Goal: Task Accomplishment & Management: Manage account settings

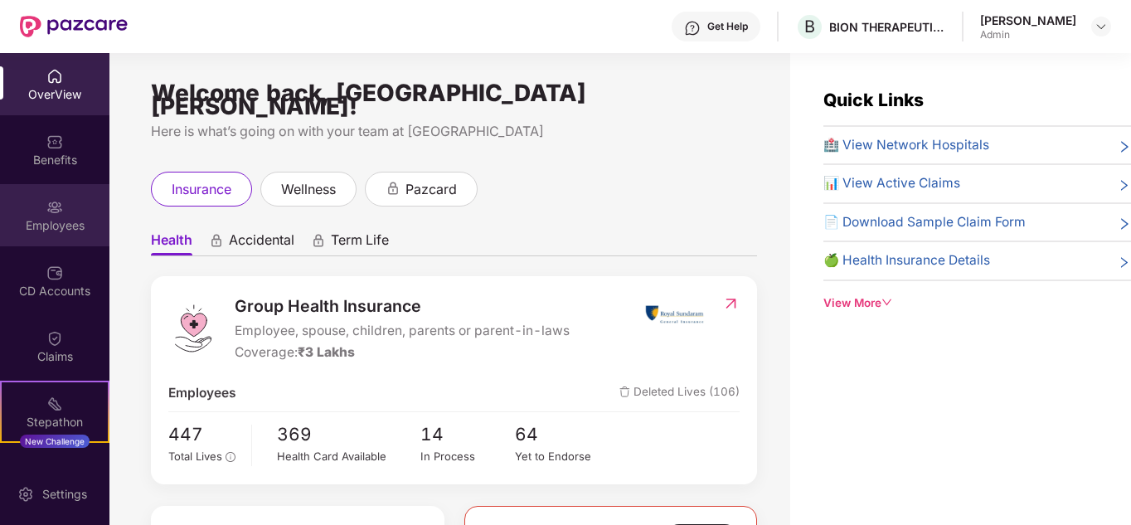
click at [59, 213] on img at bounding box center [54, 207] width 17 height 17
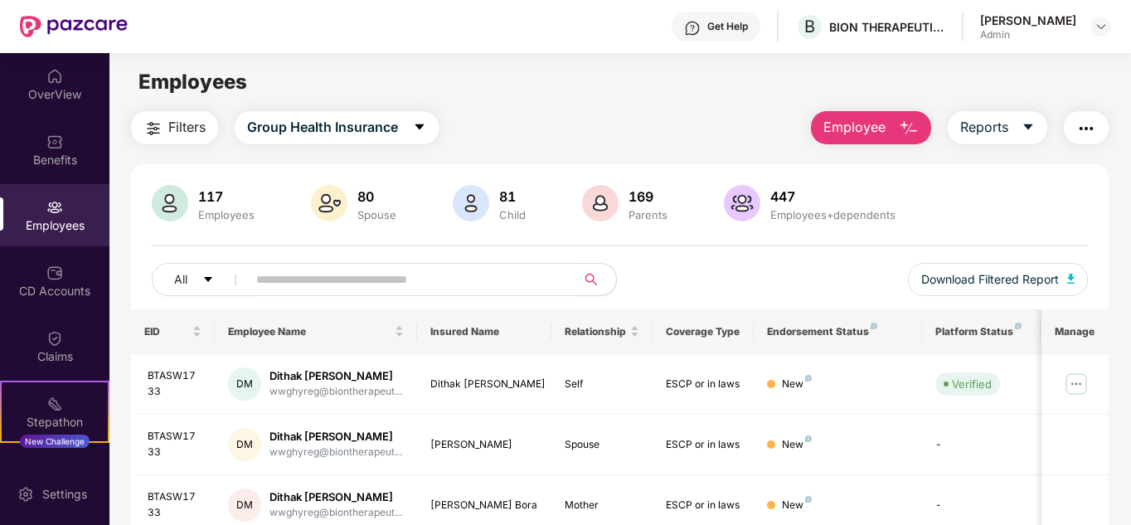
click at [359, 285] on input "text" at bounding box center [405, 279] width 298 height 25
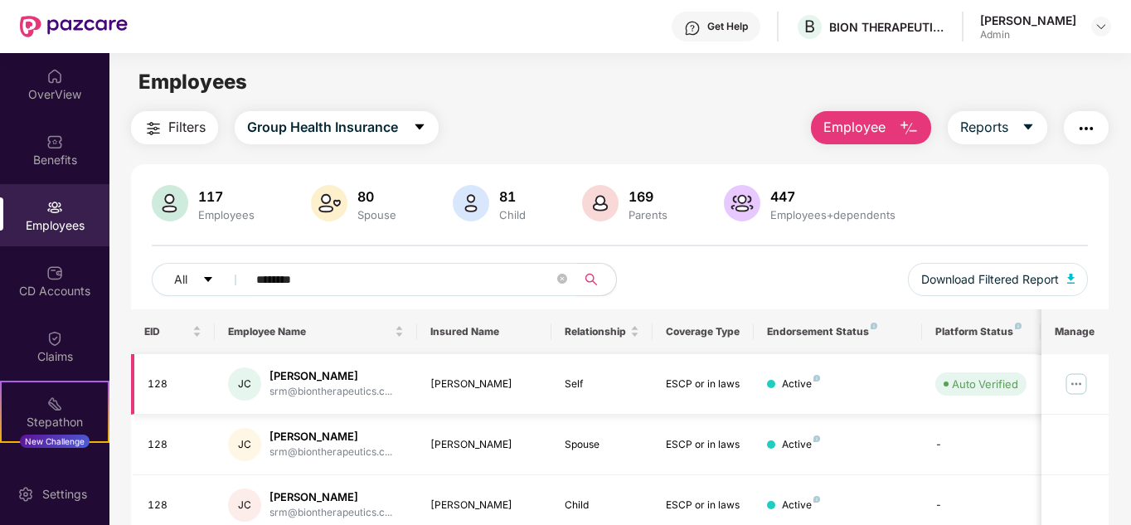
scroll to position [70, 0]
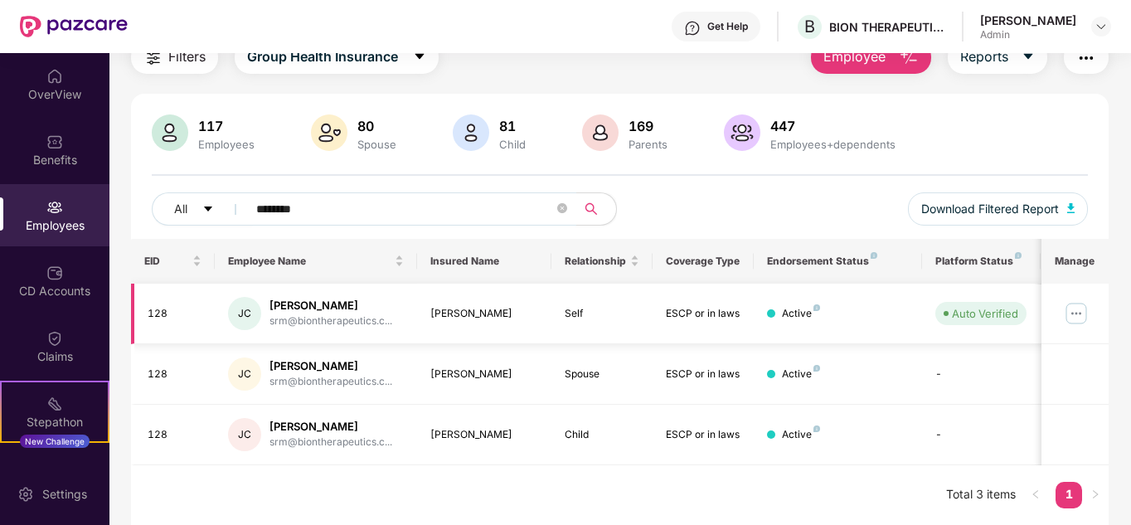
type input "********"
click at [1080, 313] on img at bounding box center [1076, 313] width 27 height 27
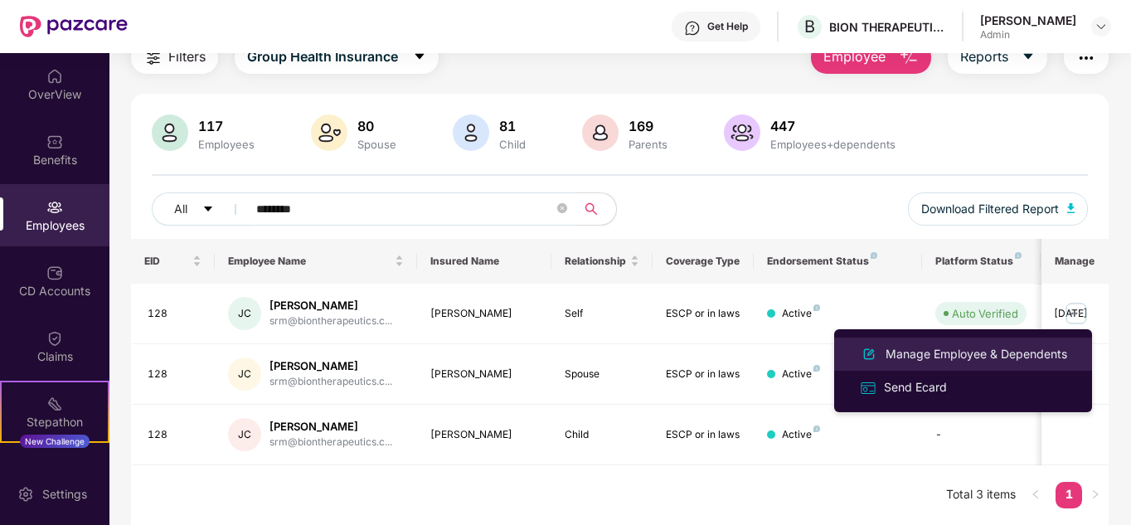
click at [951, 355] on div "Manage Employee & Dependents" at bounding box center [976, 354] width 188 height 18
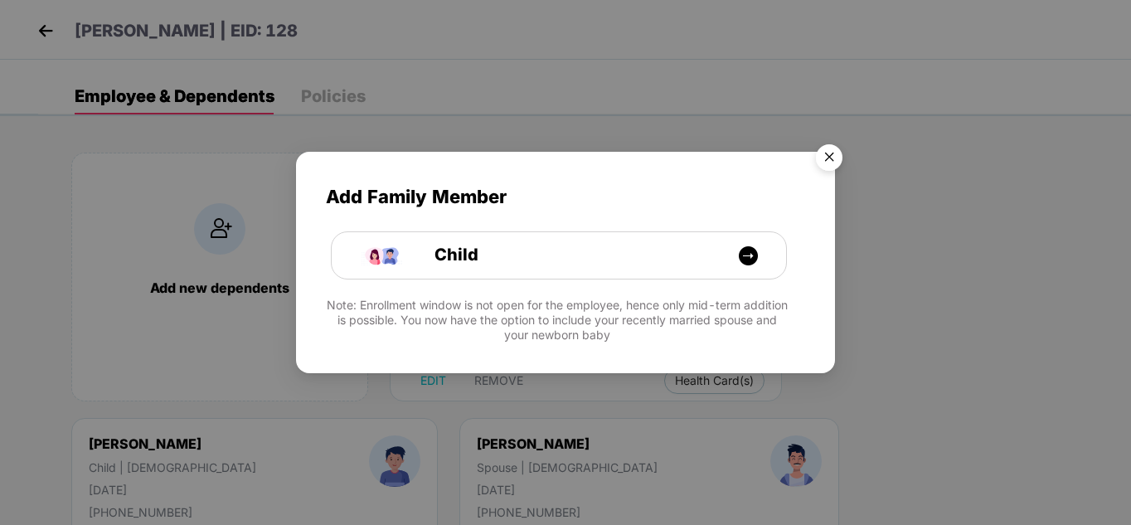
click at [835, 154] on img "Close" at bounding box center [829, 160] width 46 height 46
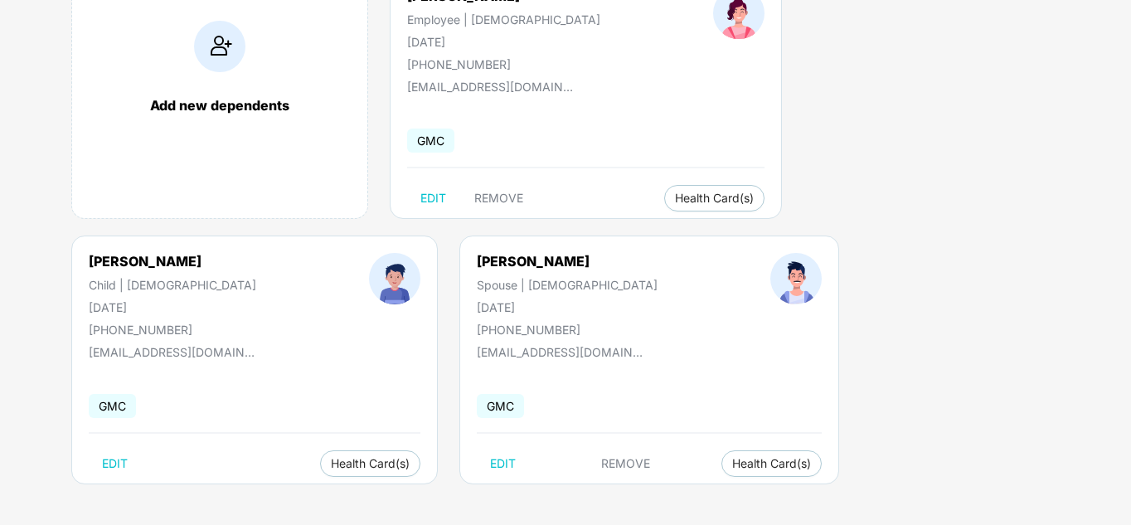
scroll to position [183, 0]
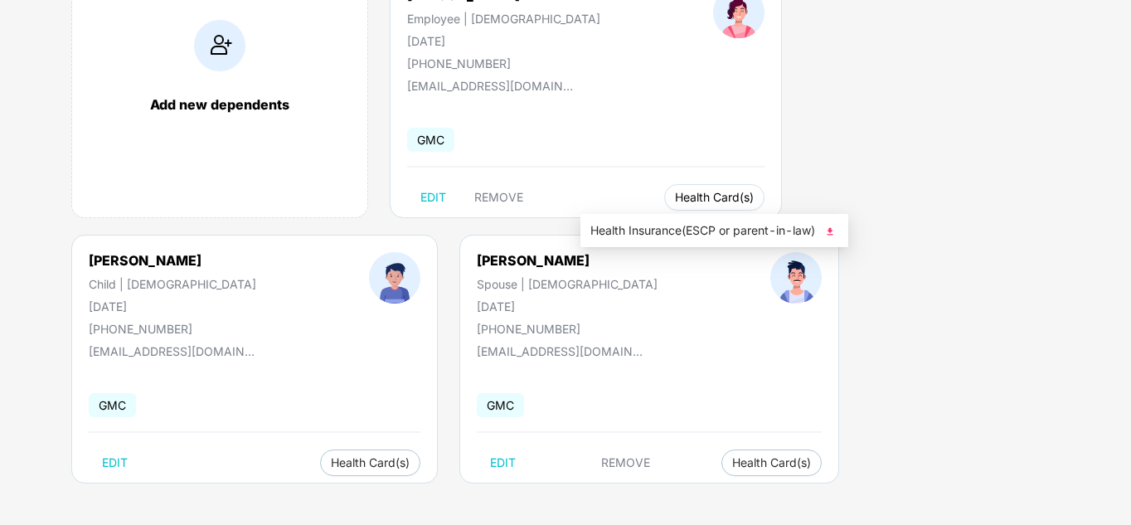
click at [675, 200] on span "Health Card(s)" at bounding box center [714, 197] width 79 height 8
click at [650, 231] on span "Health Insurance(ESCP or parent-in-law)" at bounding box center [714, 230] width 248 height 18
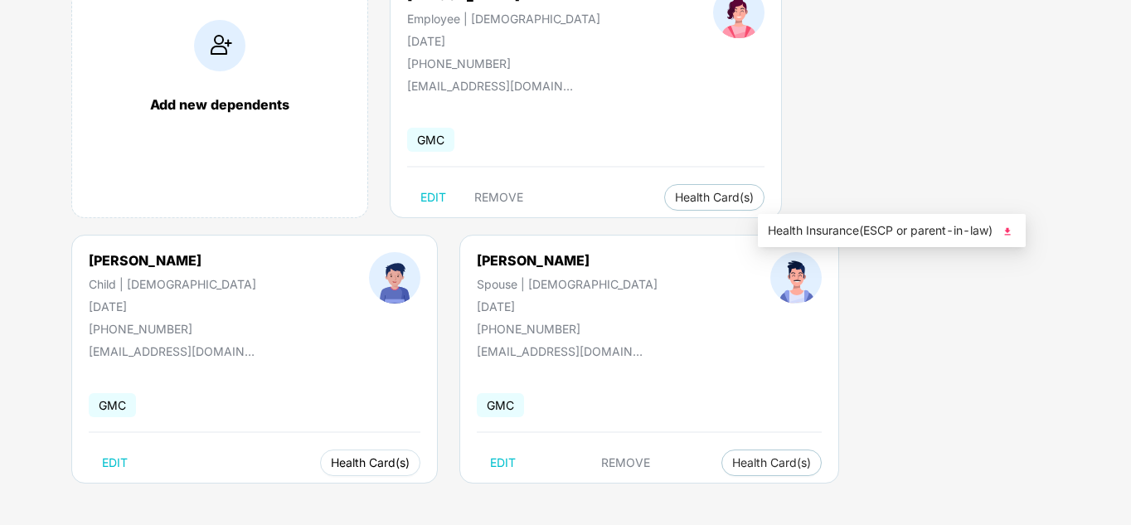
click at [410, 458] on span "Health Card(s)" at bounding box center [370, 462] width 79 height 8
click at [899, 230] on span "Health Insurance(ESCP or parent-in-law)" at bounding box center [892, 230] width 248 height 18
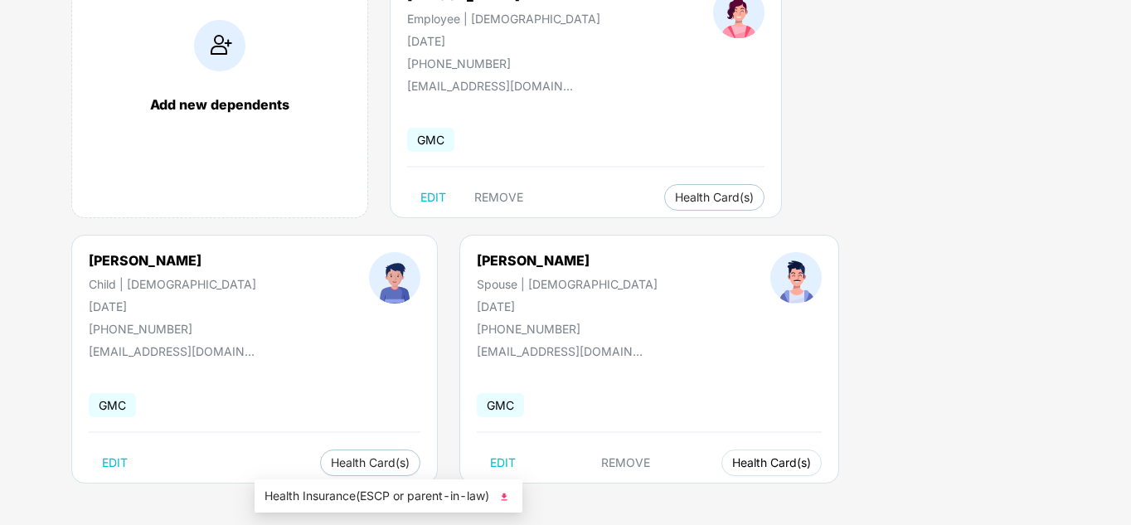
click at [732, 463] on span "Health Card(s)" at bounding box center [771, 462] width 79 height 8
click at [337, 500] on span "Health Insurance(ESCP or parent-in-law)" at bounding box center [388, 496] width 248 height 18
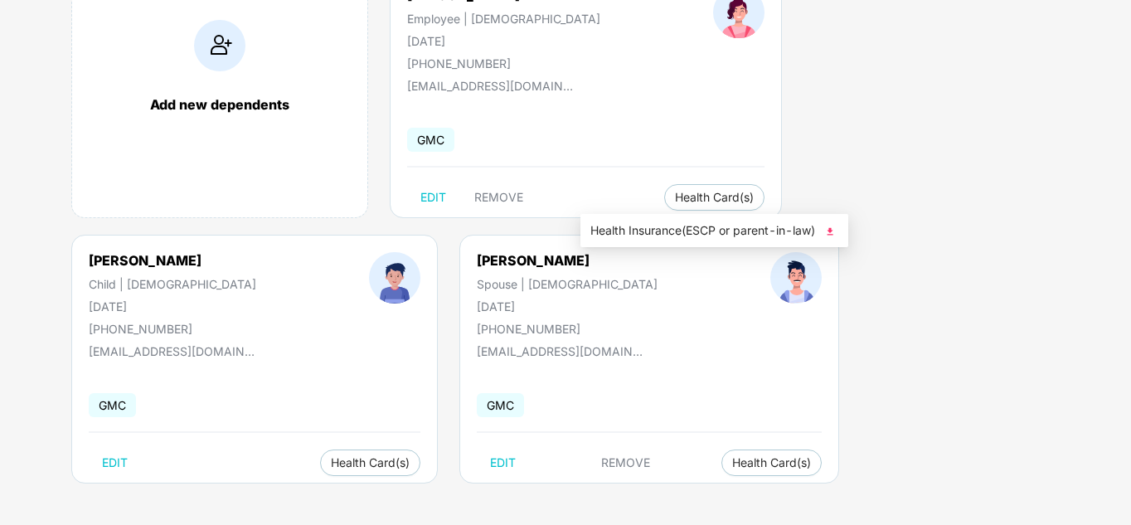
click at [834, 230] on img at bounding box center [830, 231] width 17 height 17
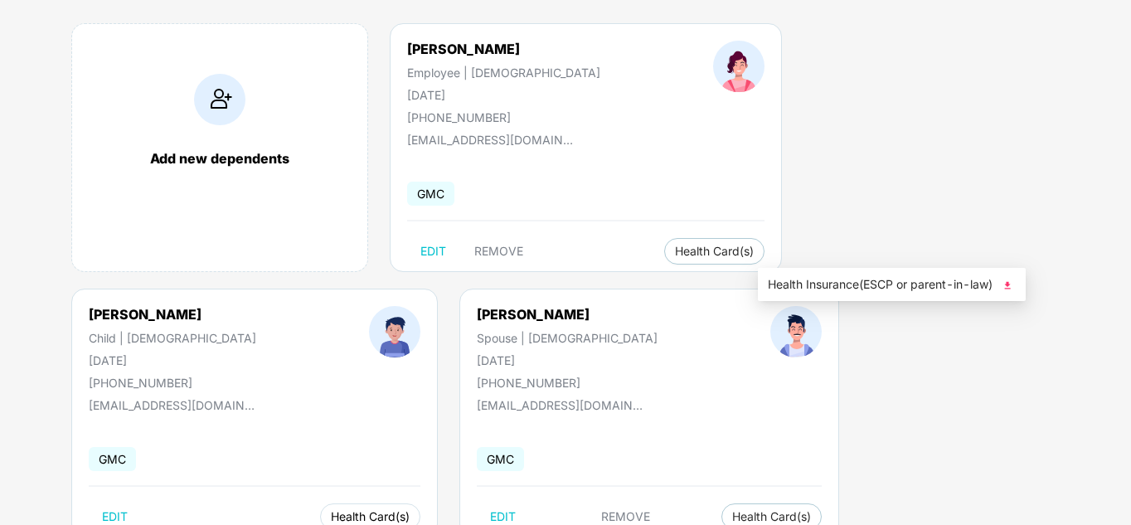
scroll to position [100, 0]
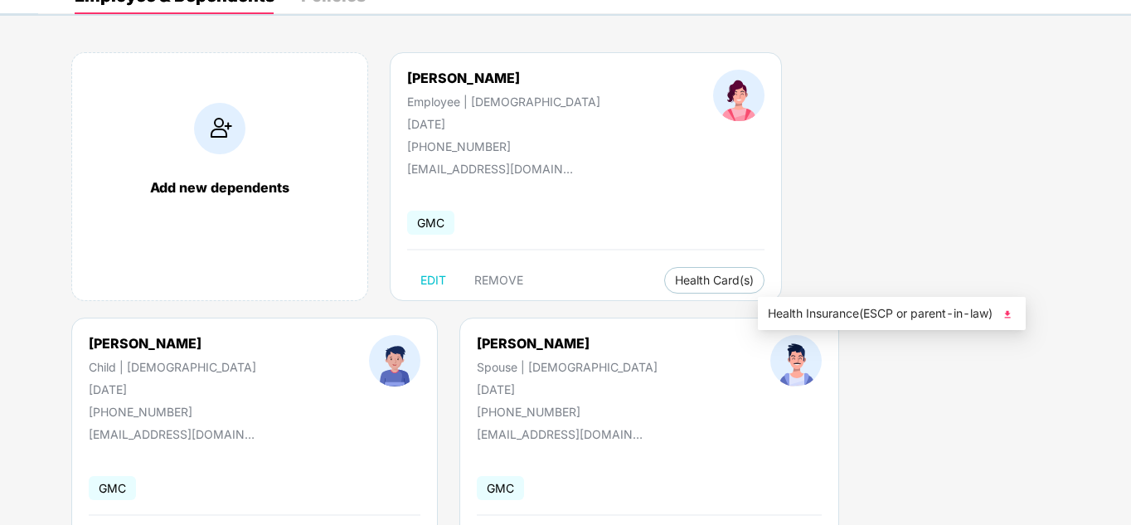
click at [1012, 309] on img at bounding box center [1007, 314] width 17 height 17
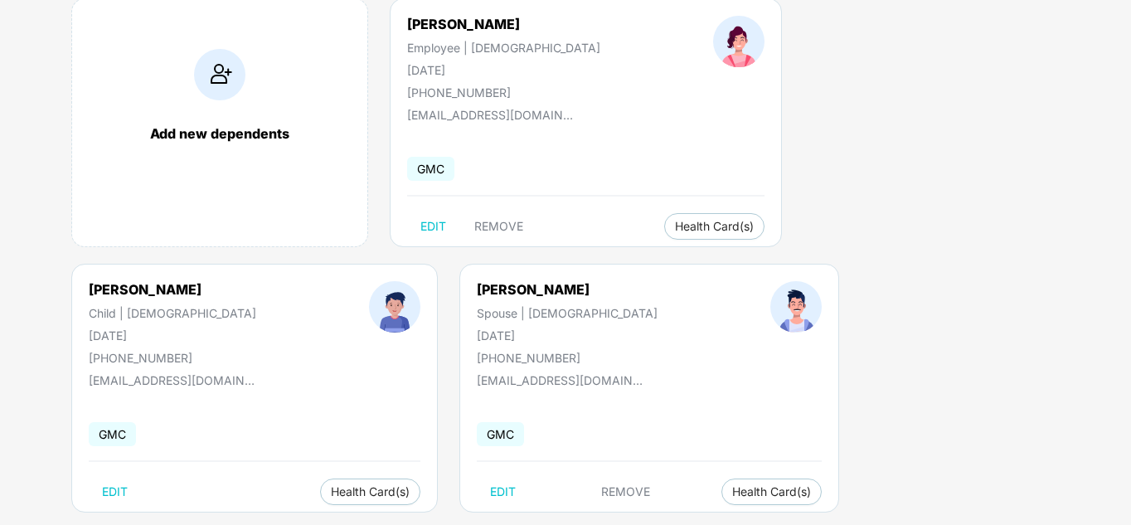
scroll to position [183, 0]
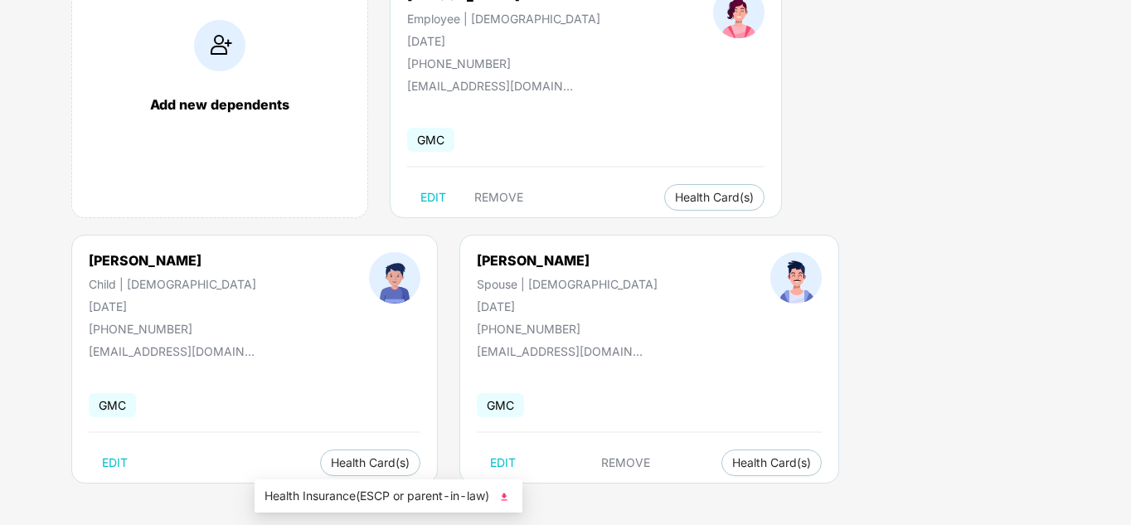
click at [510, 497] on img at bounding box center [504, 496] width 17 height 17
